Goal: Information Seeking & Learning: Compare options

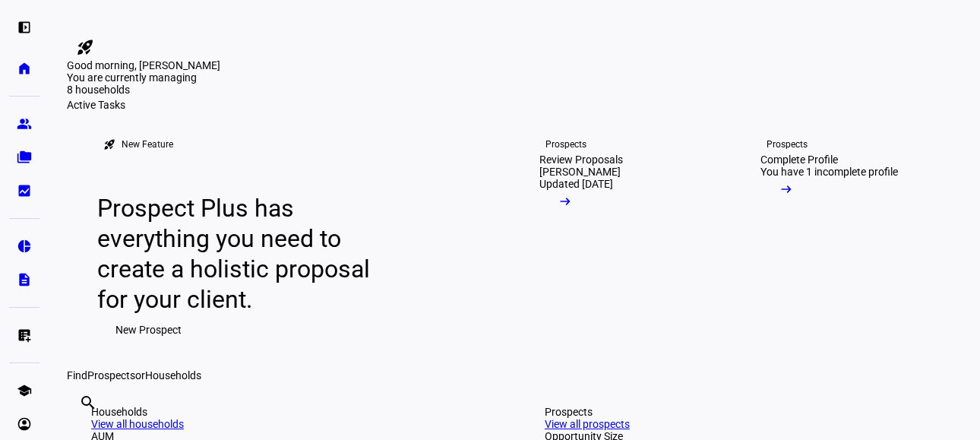
click at [861, 99] on div "You are currently managing 8 households $13M 8 households" at bounding box center [514, 84] width 895 height 27
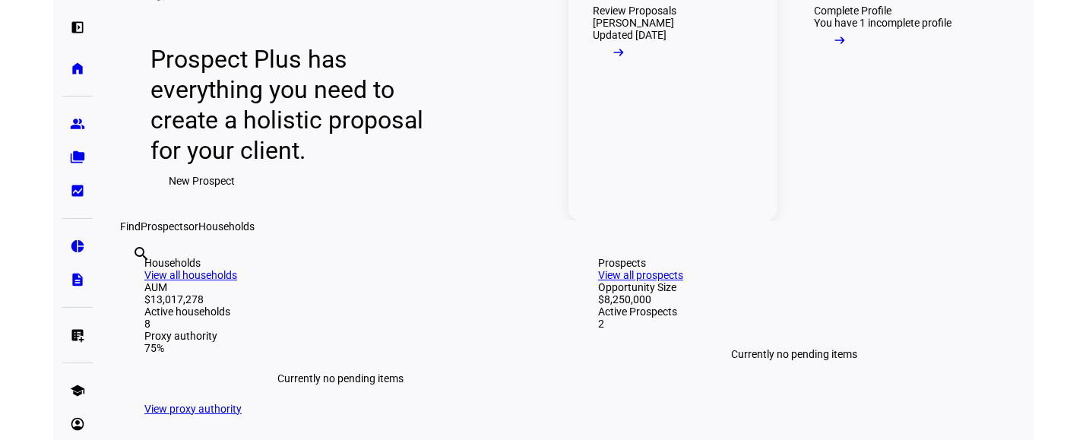
scroll to position [152, 0]
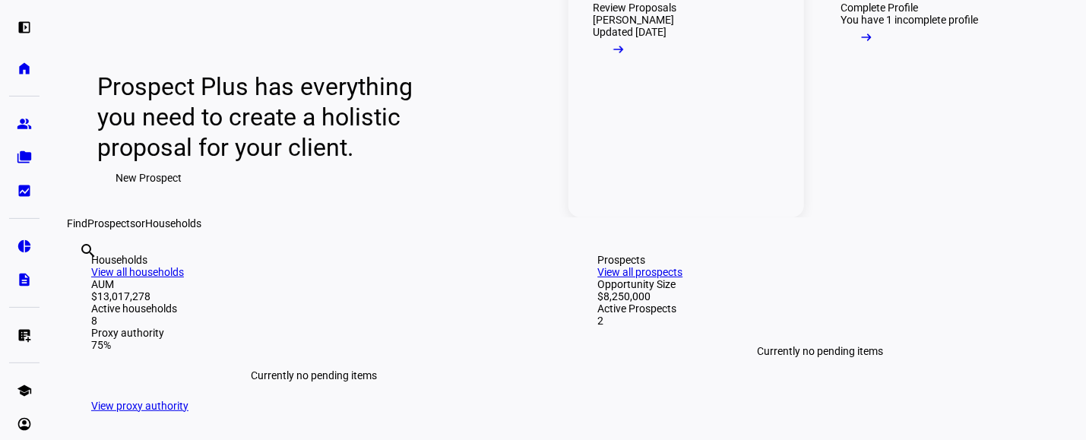
click at [644, 68] on span at bounding box center [619, 53] width 52 height 30
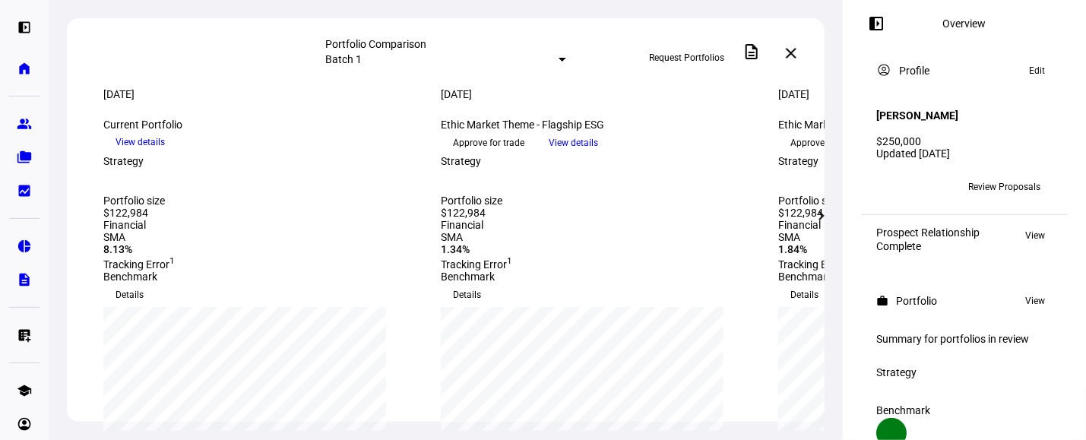
click at [815, 212] on mat-icon "chevron_right" at bounding box center [821, 216] width 18 height 18
click at [881, 24] on mat-icon "left_panel_open" at bounding box center [876, 23] width 18 height 18
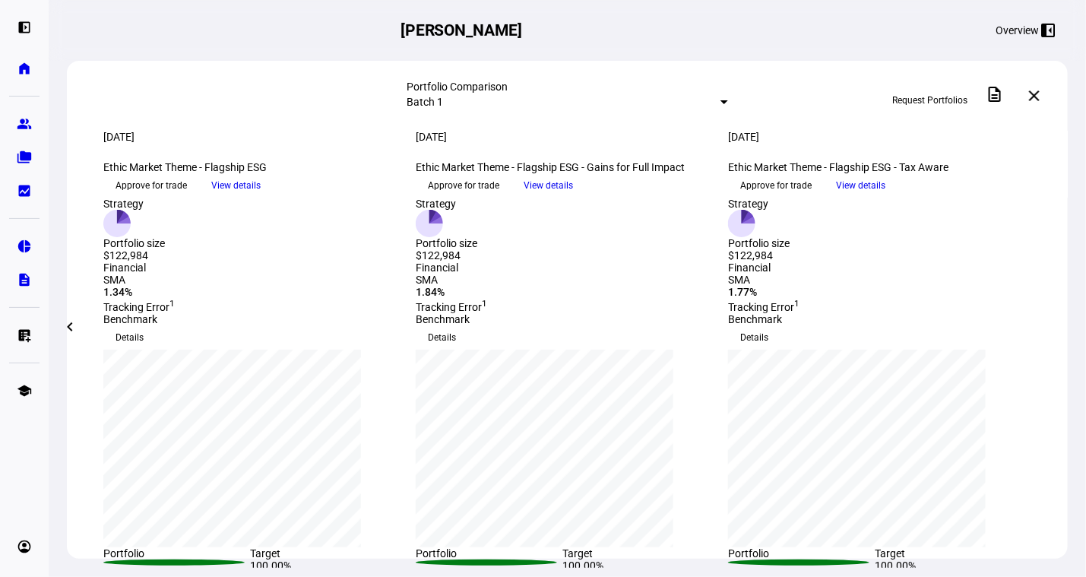
click at [261, 197] on span "View details" at bounding box center [235, 185] width 49 height 23
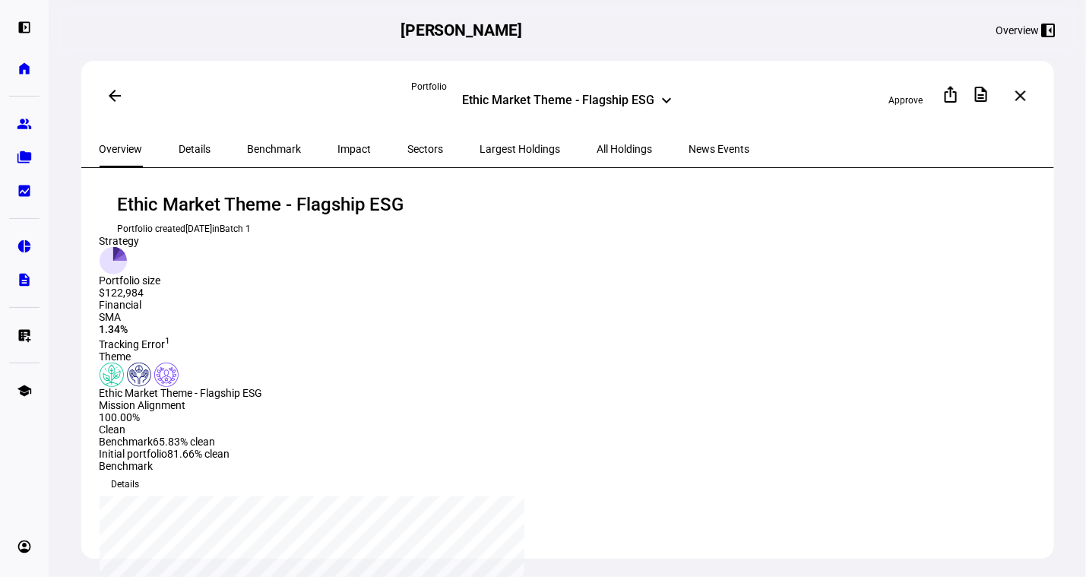
click at [103, 90] on span at bounding box center [114, 95] width 36 height 36
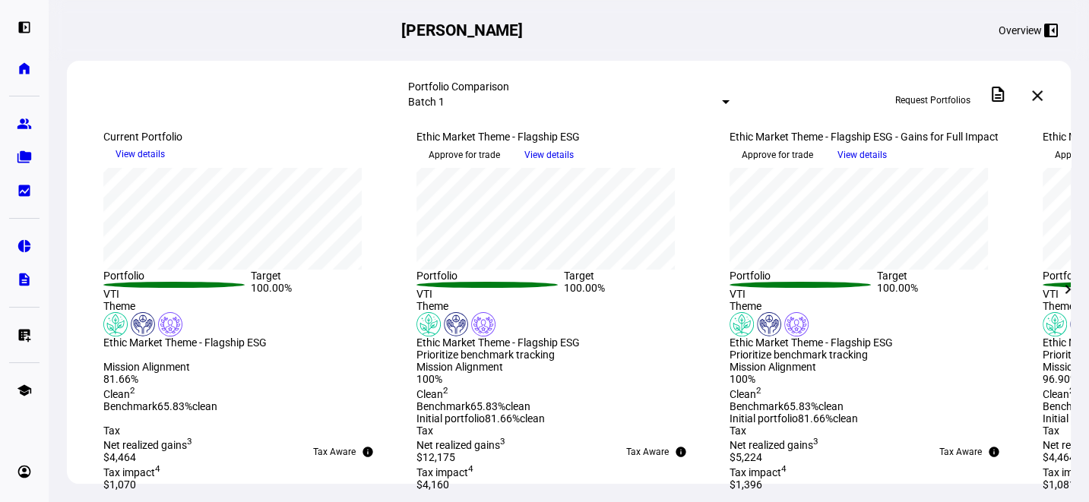
scroll to position [304, 0]
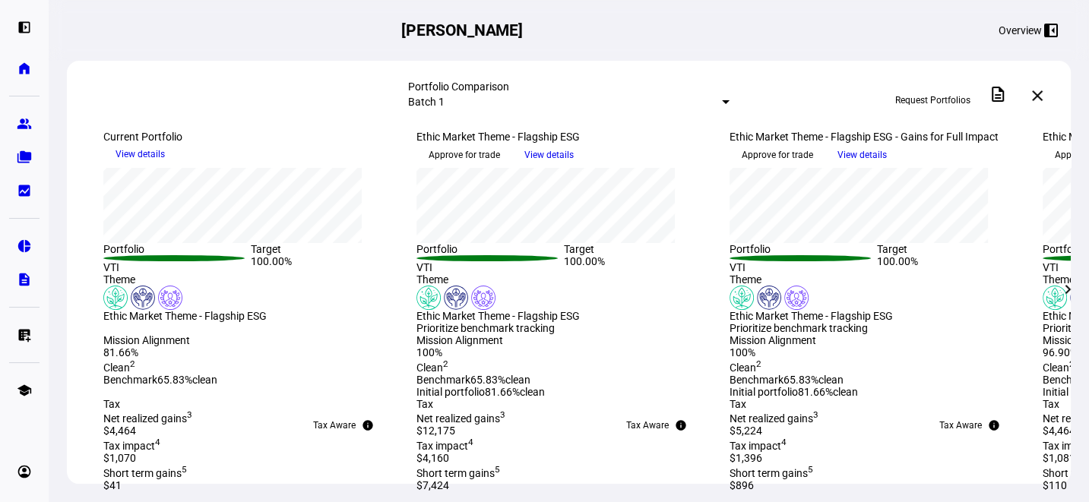
click at [165, 166] on span "View details" at bounding box center [139, 154] width 49 height 23
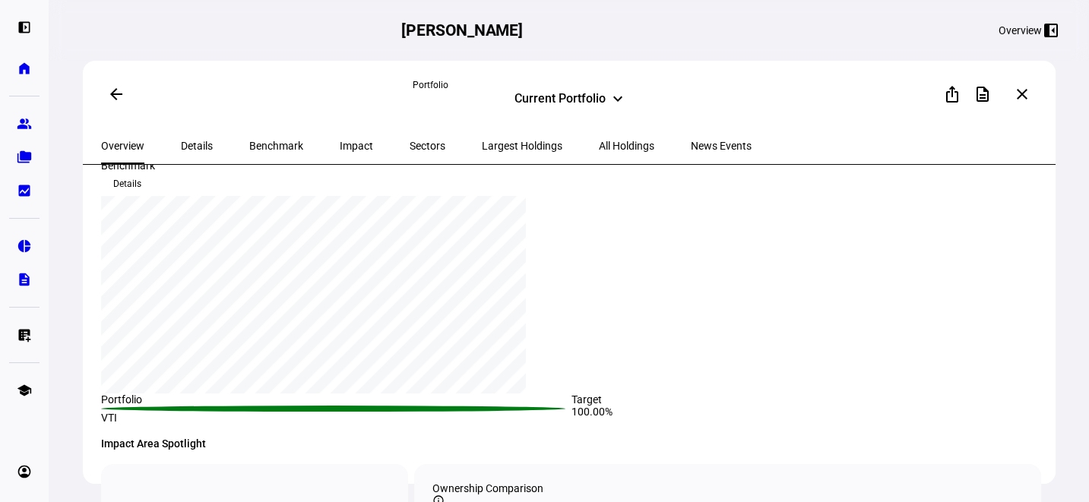
scroll to position [380, 0]
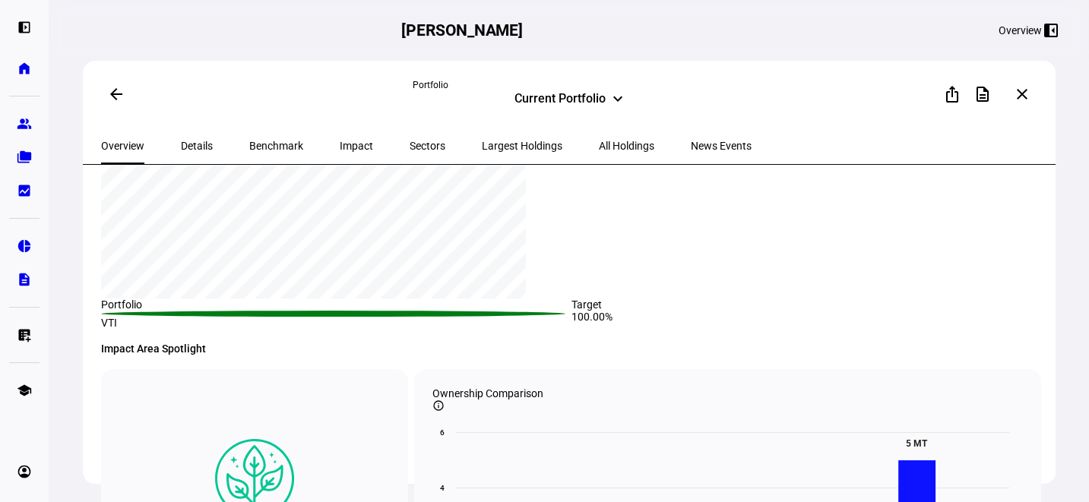
click at [187, 144] on span "Details" at bounding box center [197, 146] width 32 height 11
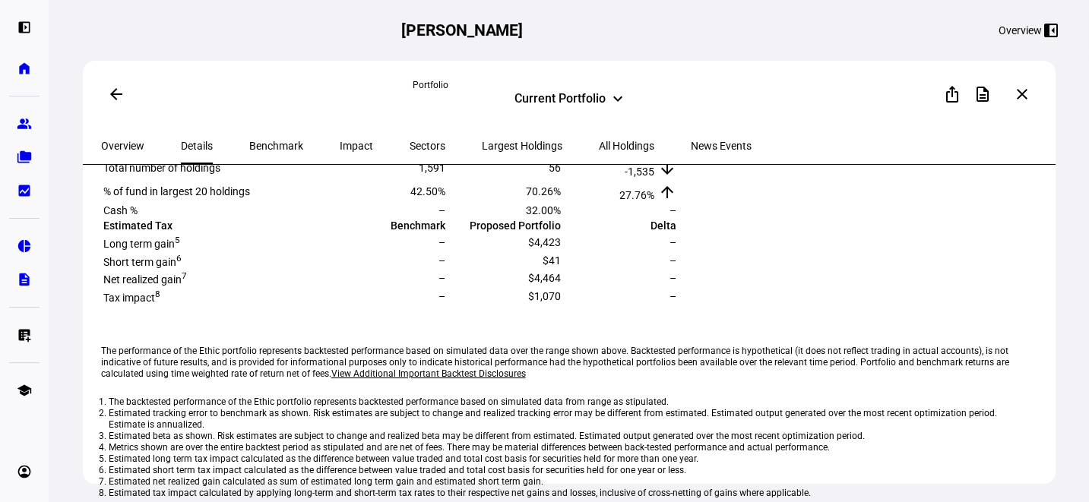
scroll to position [380, 0]
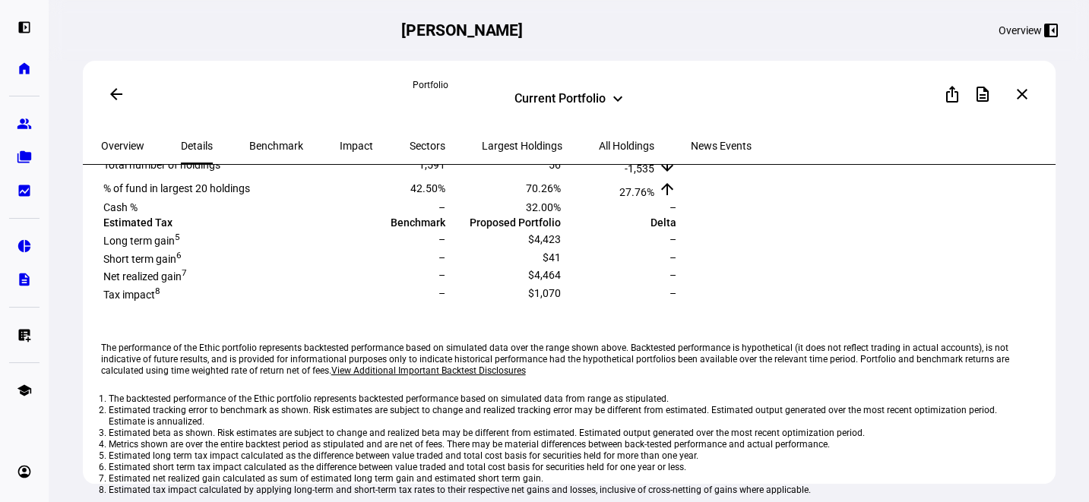
click at [249, 141] on span "Benchmark" at bounding box center [276, 146] width 54 height 11
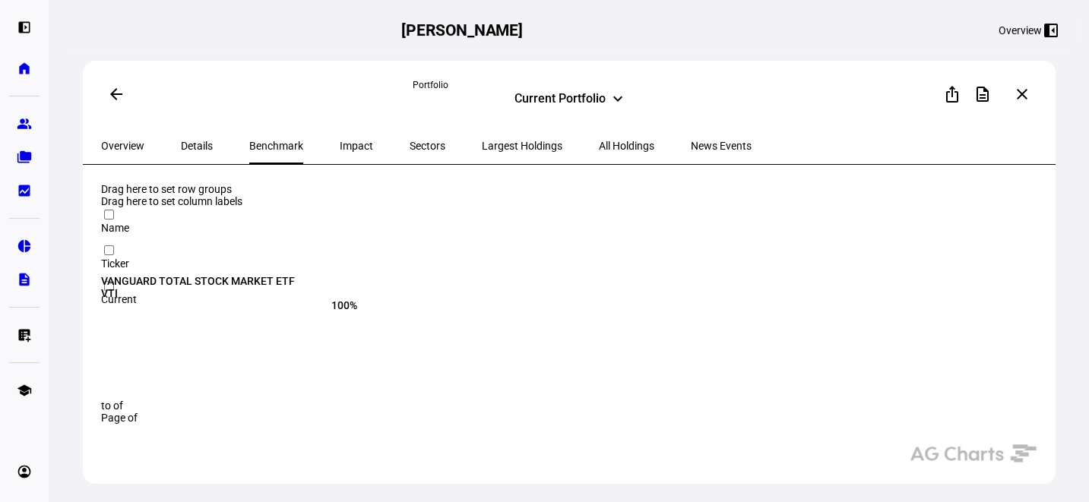
click at [340, 144] on span "Impact" at bounding box center [356, 146] width 33 height 11
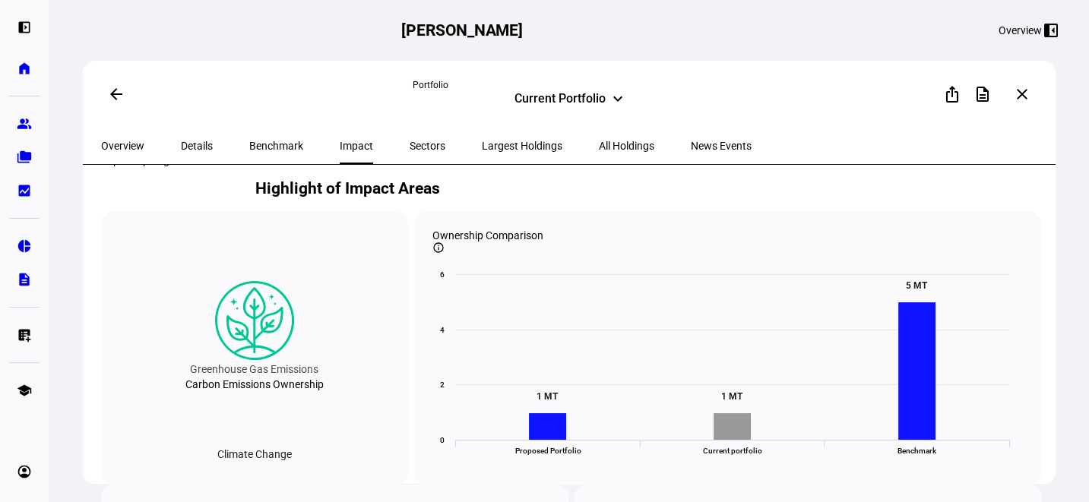
scroll to position [532, 0]
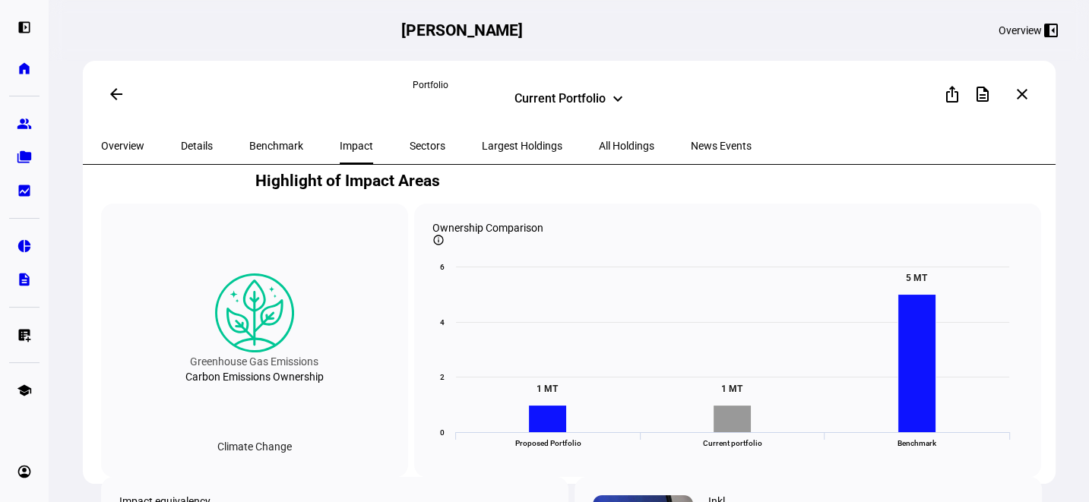
click at [115, 148] on span "Overview" at bounding box center [122, 146] width 43 height 11
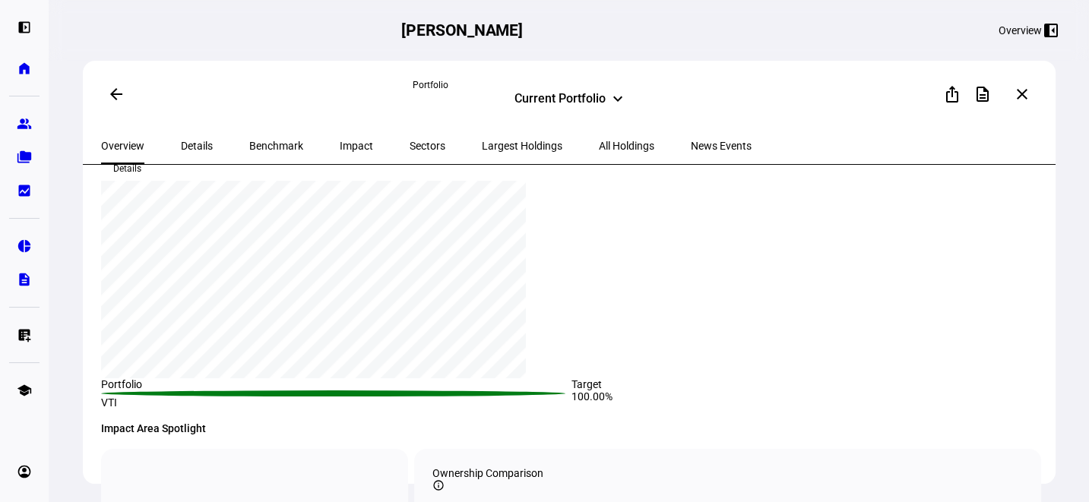
scroll to position [456, 0]
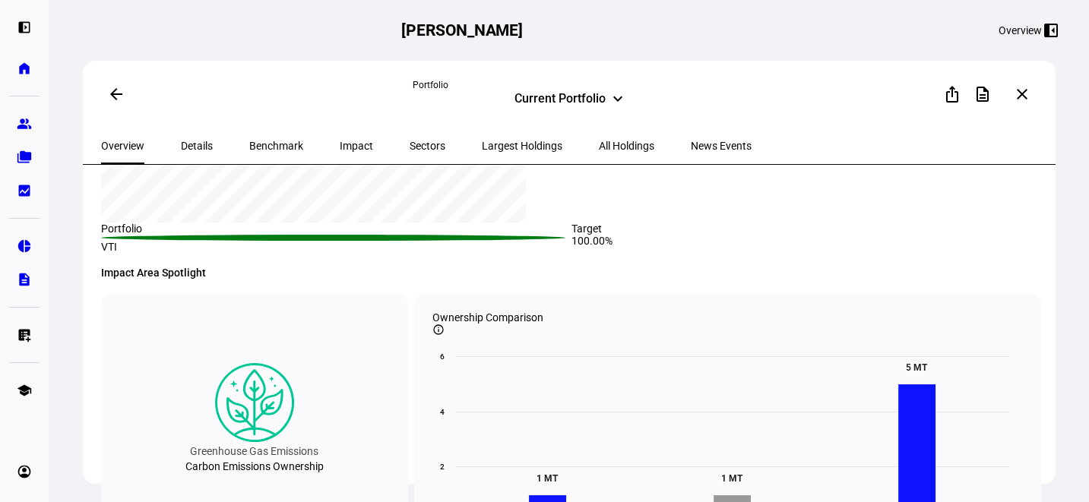
click at [113, 94] on mat-icon "arrow_back" at bounding box center [116, 94] width 18 height 18
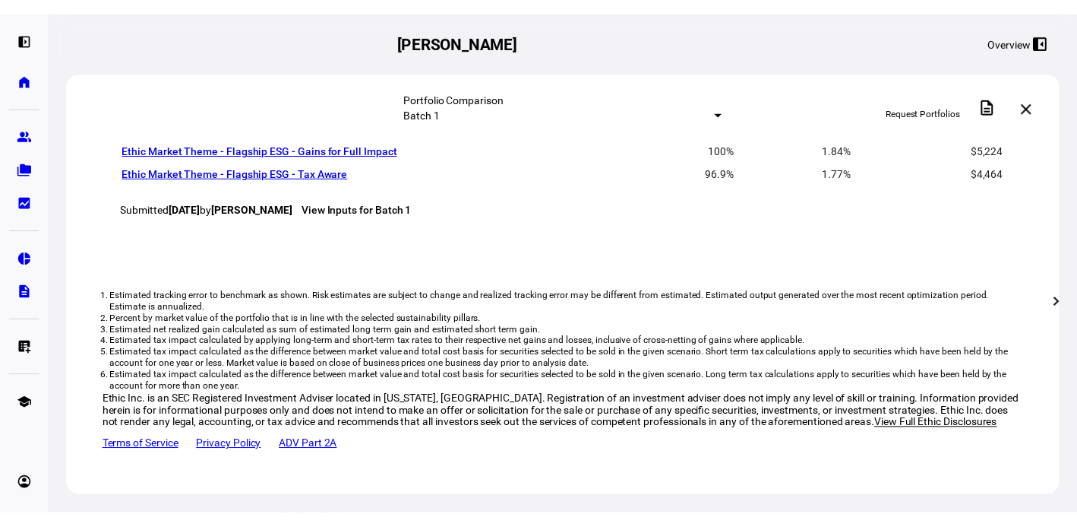
scroll to position [1279, 0]
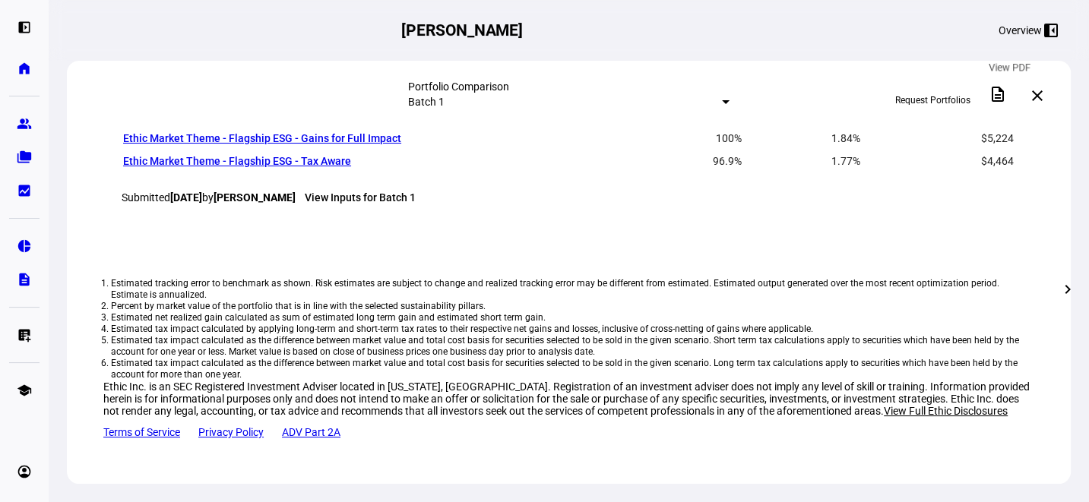
click at [979, 86] on span at bounding box center [997, 94] width 36 height 36
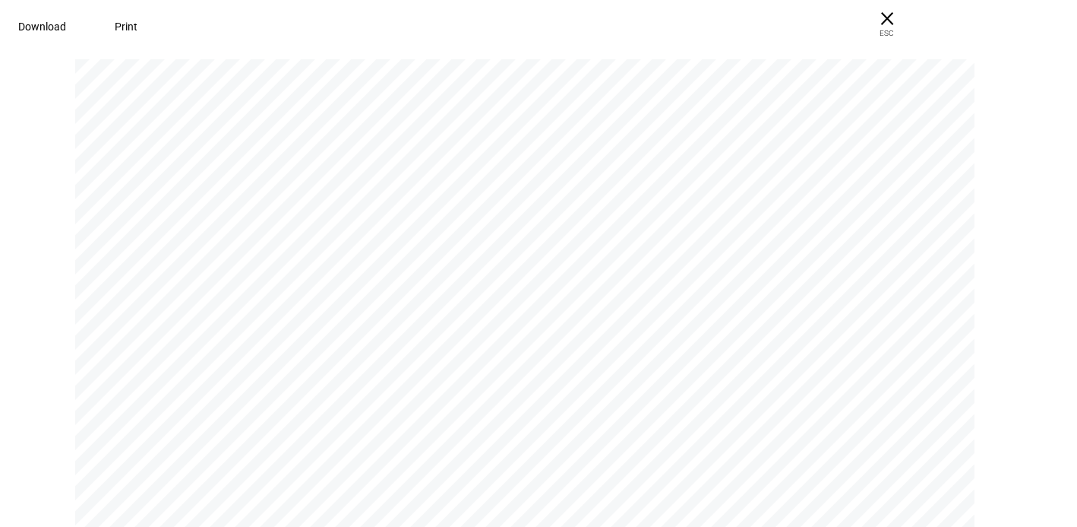
click at [66, 21] on span "Download" at bounding box center [42, 27] width 48 height 12
click at [912, 18] on span "× ESC" at bounding box center [887, 24] width 49 height 49
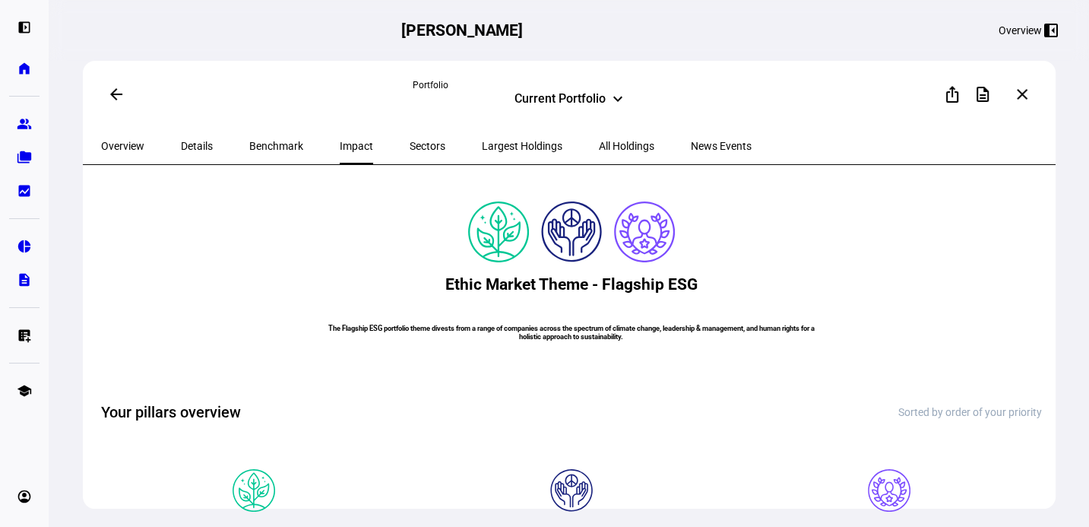
click at [102, 89] on span at bounding box center [116, 94] width 36 height 36
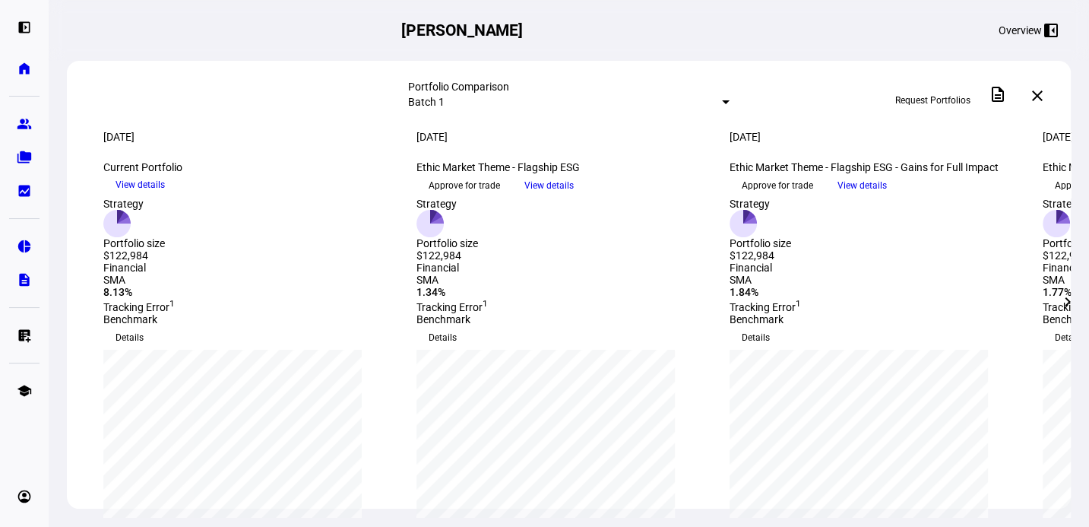
drag, startPoint x: 828, startPoint y: 66, endPoint x: 561, endPoint y: 30, distance: 269.1
click at [828, 66] on div "Portfolio Comparison Batch 1 Request Portfolios description close" at bounding box center [569, 96] width 1004 height 70
drag, startPoint x: 193, startPoint y: 203, endPoint x: 311, endPoint y: 204, distance: 117.8
click at [311, 173] on div "Current Portfolio keyboard_arrow_down" at bounding box center [250, 167] width 295 height 12
drag, startPoint x: 447, startPoint y: 203, endPoint x: 680, endPoint y: 197, distance: 233.3
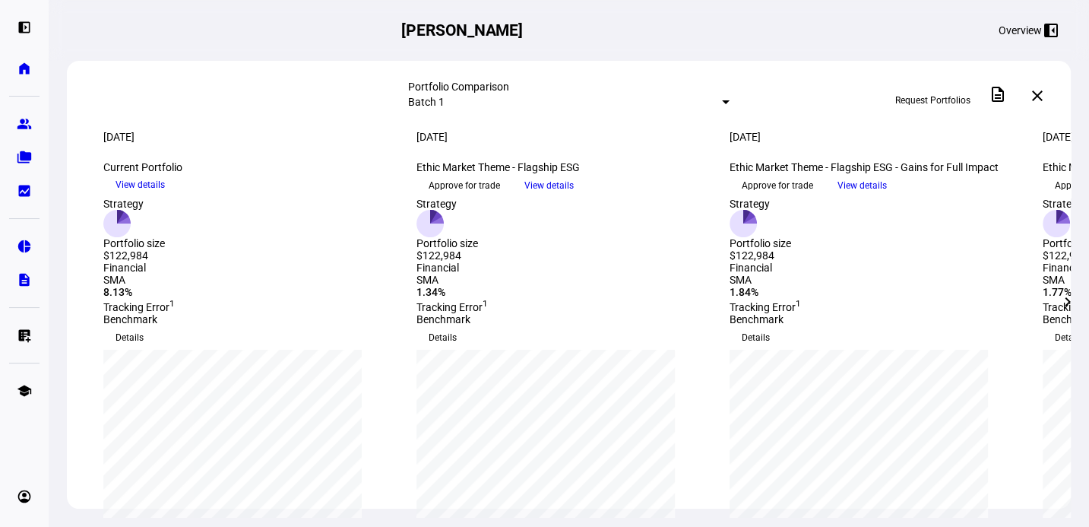
click at [680, 173] on div "Ethic Market Theme - Flagship ESG keyboard_arrow_down" at bounding box center [563, 167] width 295 height 12
drag, startPoint x: 938, startPoint y: 222, endPoint x: 971, endPoint y: 206, distance: 37.0
click at [971, 173] on div "Ethic Market Theme - Flagship ESG - Gains for Full Impact keyboard_arrow_down" at bounding box center [876, 167] width 295 height 12
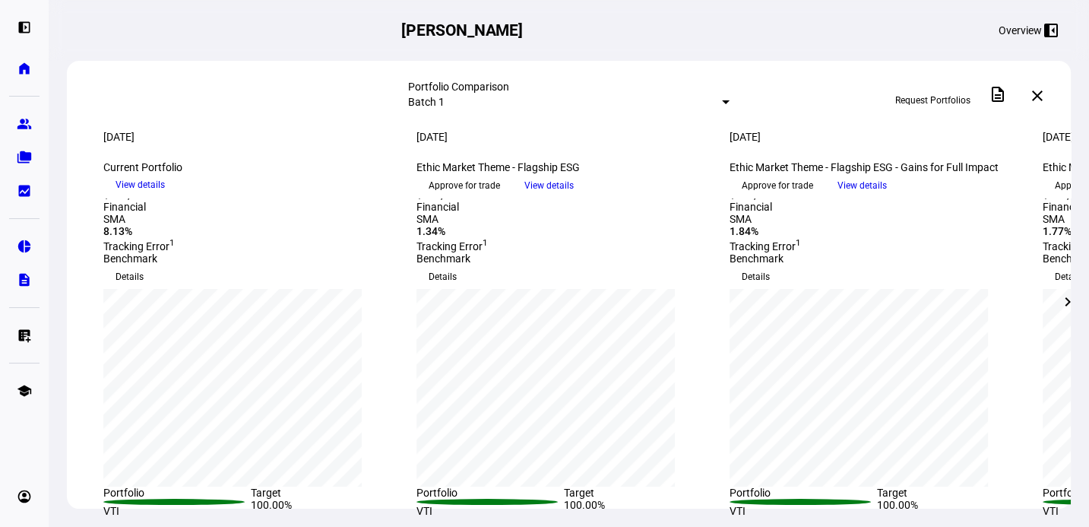
scroll to position [152, 0]
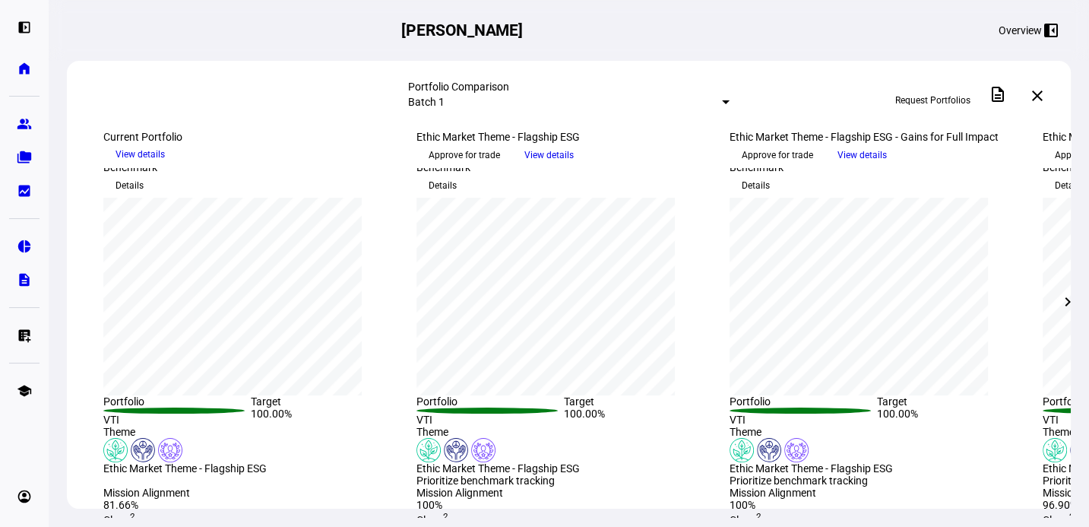
click at [165, 166] on span "View details" at bounding box center [139, 154] width 49 height 23
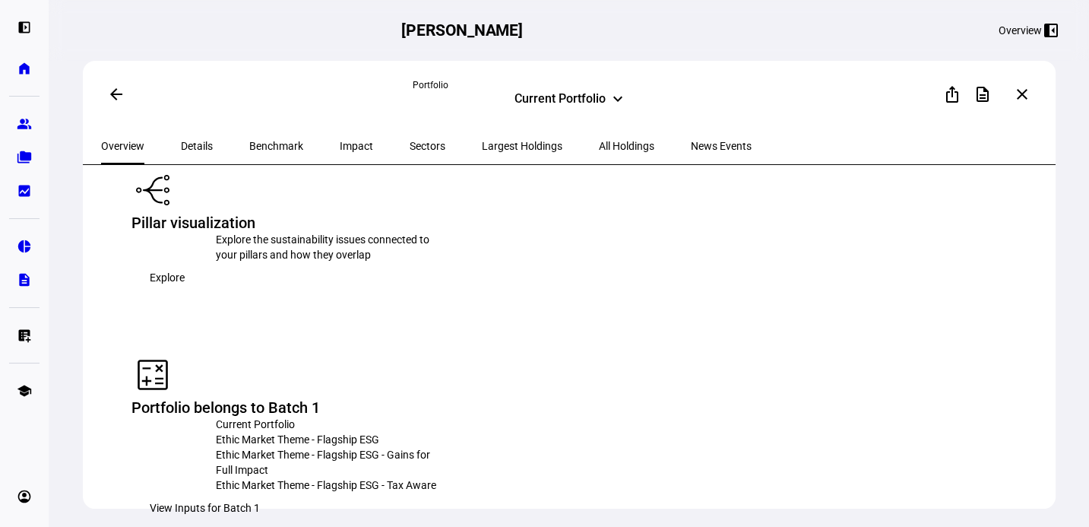
scroll to position [2355, 0]
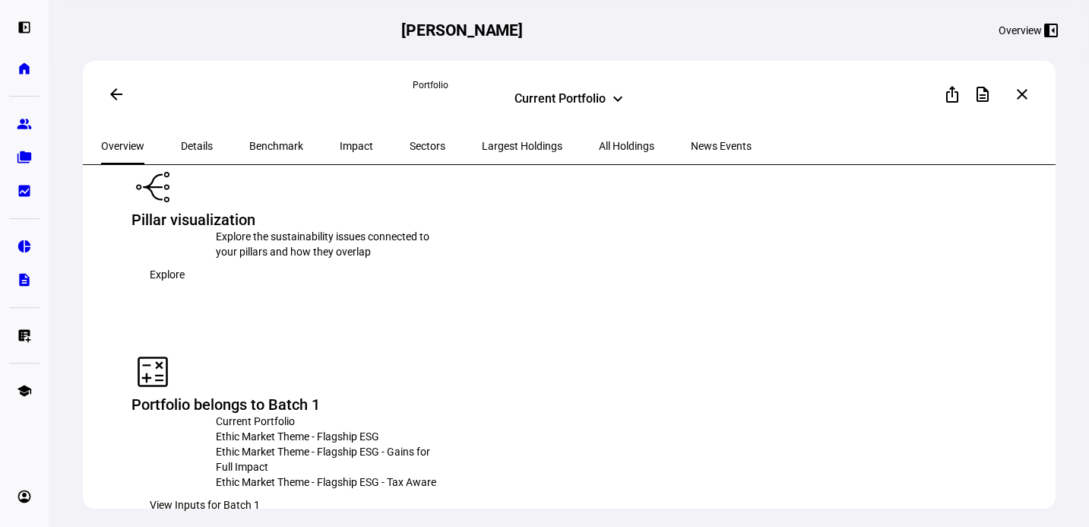
click at [444, 429] on div "Ethic Market Theme - Flagship ESG" at bounding box center [330, 436] width 228 height 15
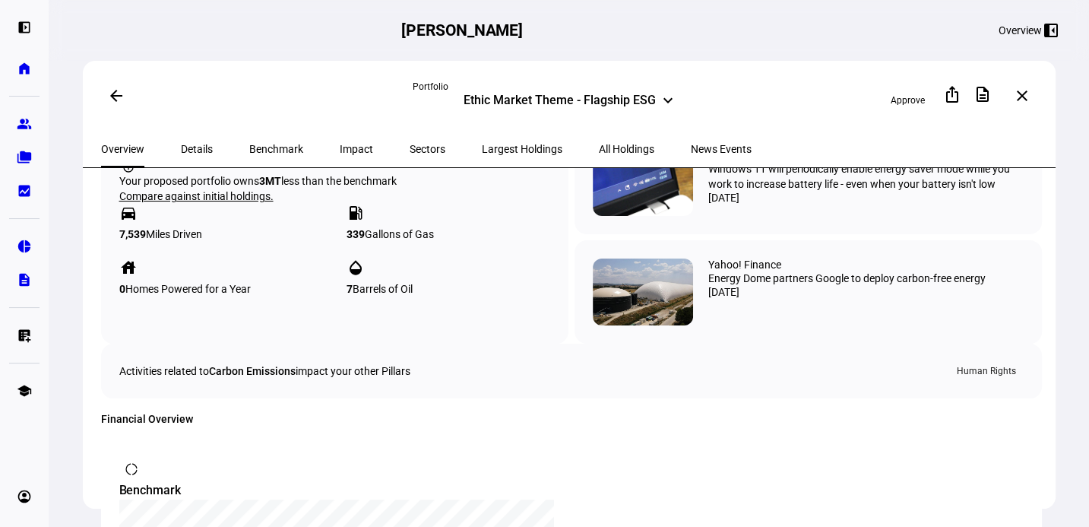
scroll to position [912, 0]
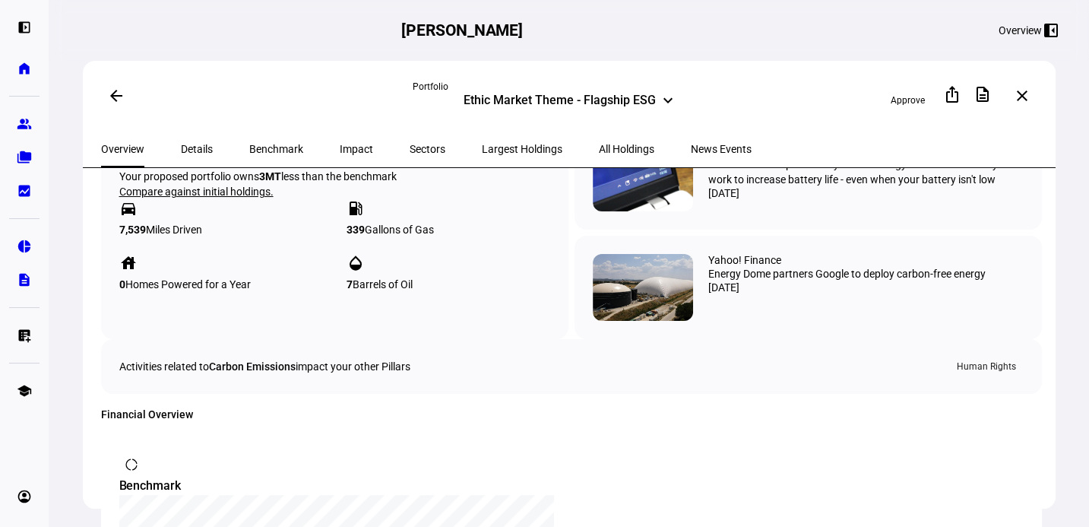
click at [182, 147] on span "Details" at bounding box center [197, 149] width 32 height 11
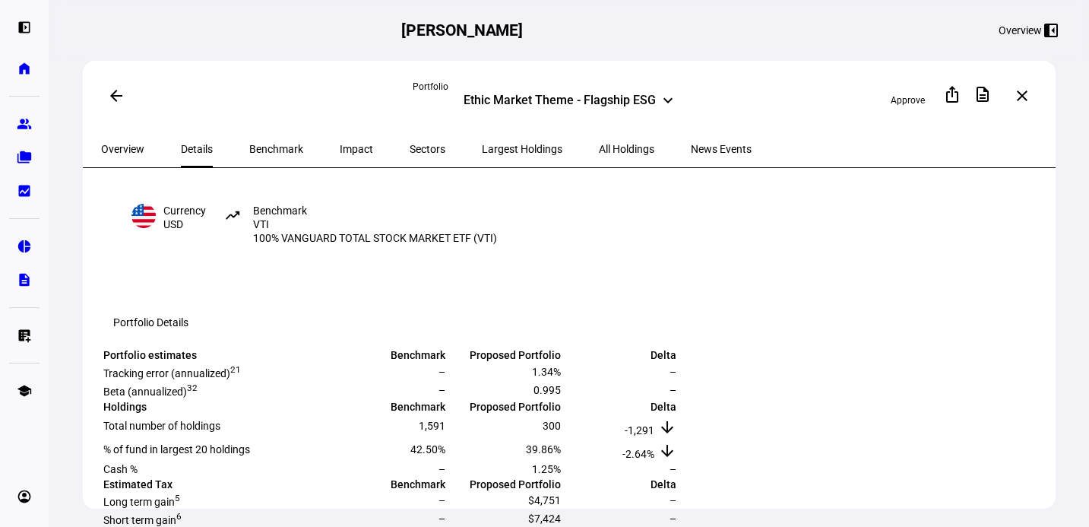
scroll to position [152, 0]
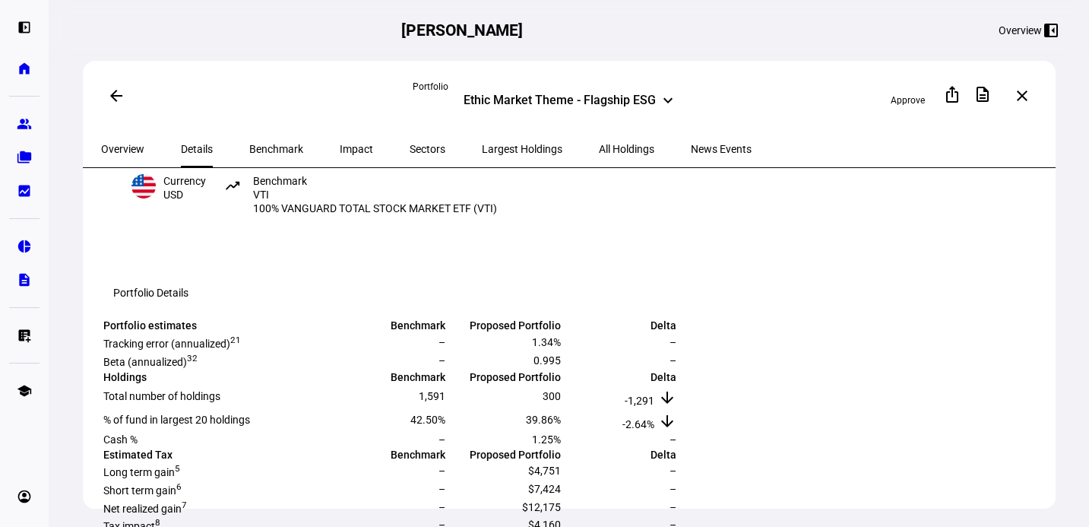
click at [340, 144] on span "Impact" at bounding box center [356, 149] width 33 height 11
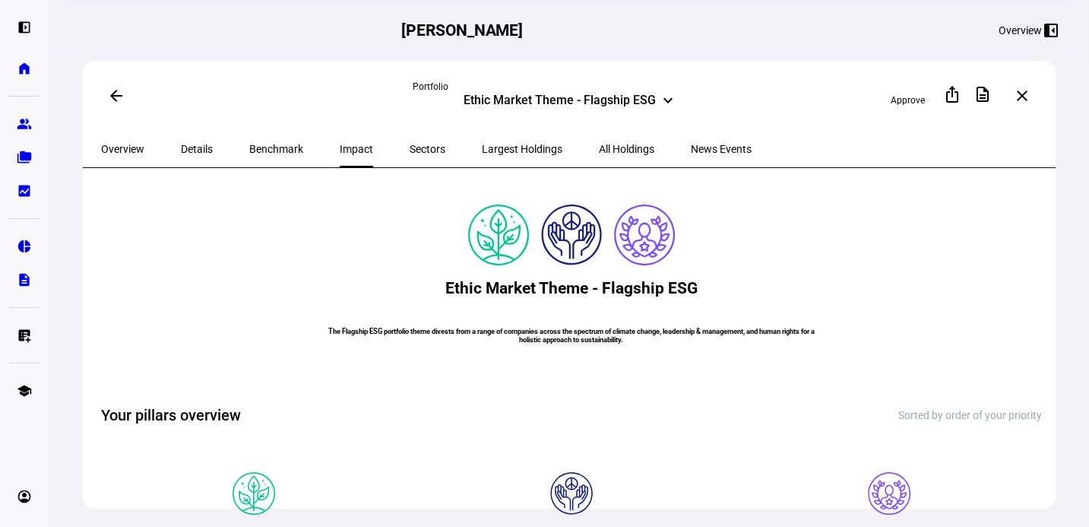
click at [410, 144] on span "Sectors" at bounding box center [428, 149] width 36 height 11
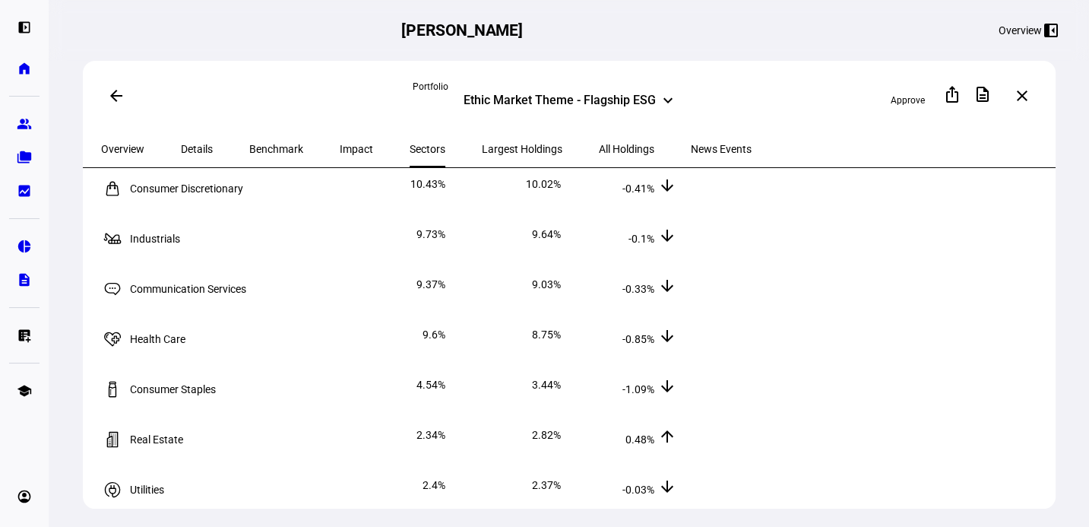
scroll to position [228, 0]
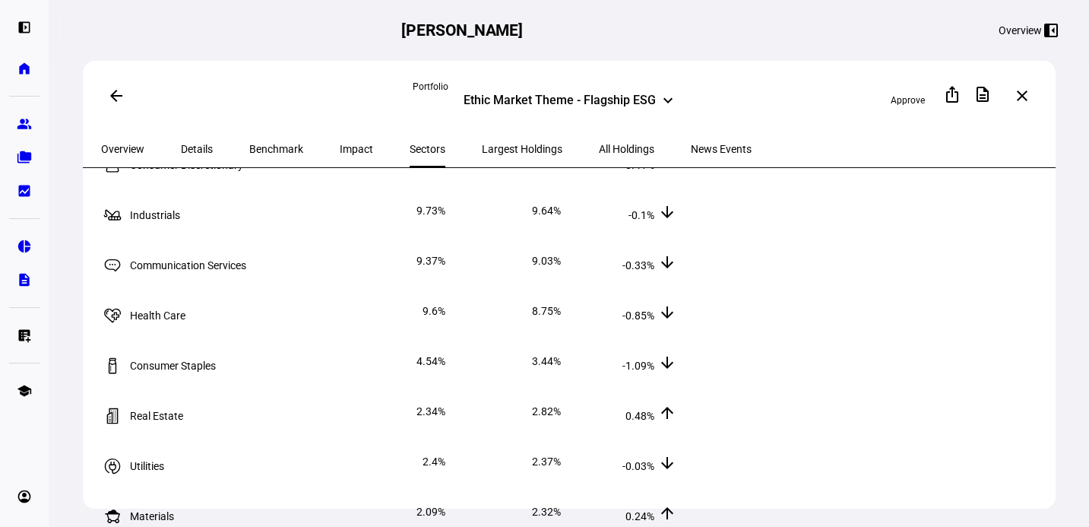
click at [482, 144] on span "Largest Holdings" at bounding box center [522, 149] width 81 height 11
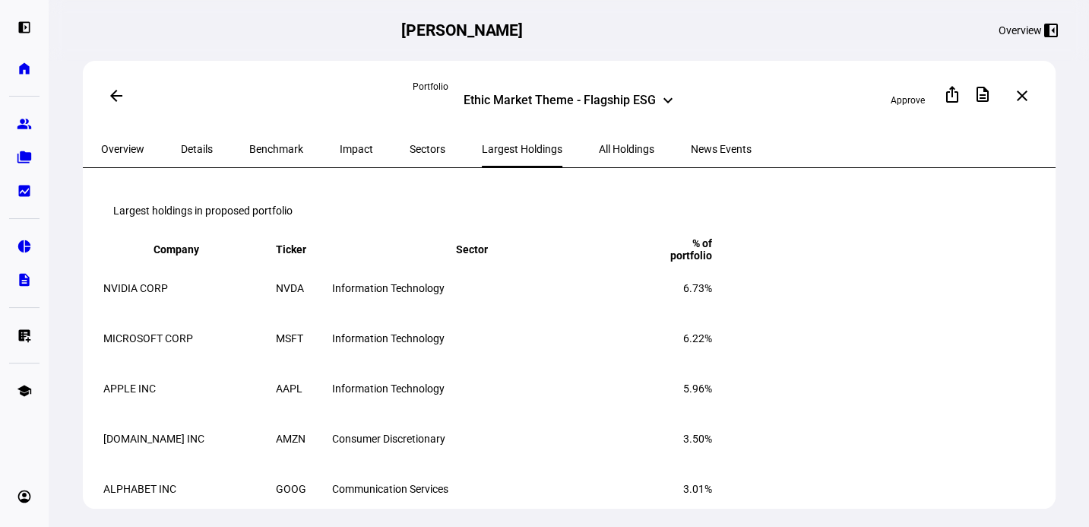
click at [121, 144] on span "Overview" at bounding box center [122, 149] width 43 height 11
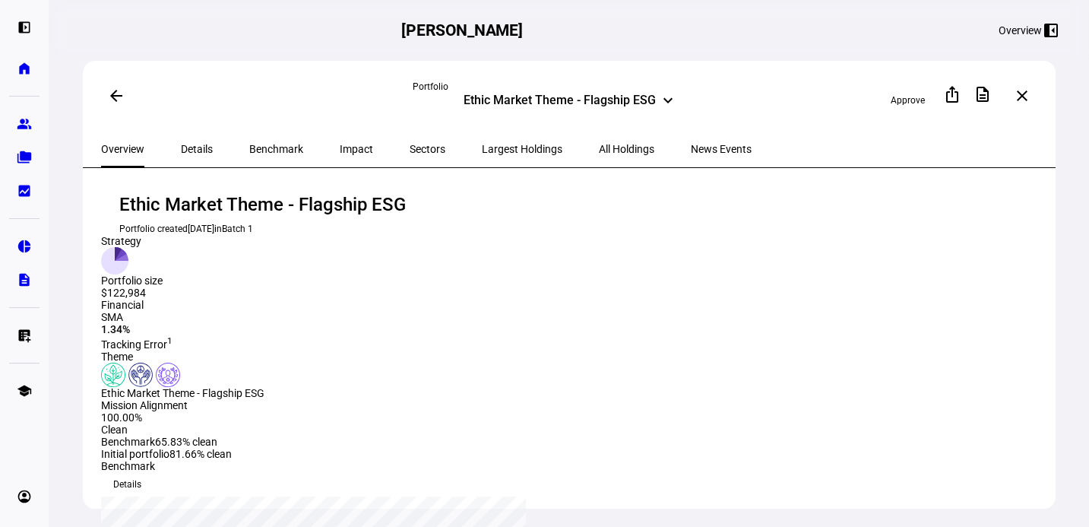
click at [115, 96] on mat-icon "arrow_back" at bounding box center [116, 96] width 18 height 18
